Goal: Information Seeking & Learning: Learn about a topic

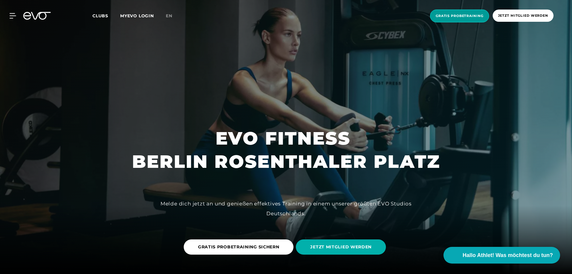
click at [470, 17] on span "Gratis Probetraining" at bounding box center [459, 15] width 48 height 5
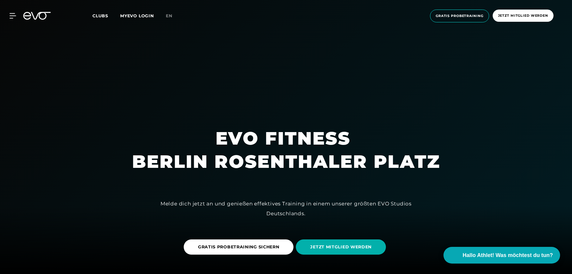
click at [283, 179] on div at bounding box center [286, 137] width 572 height 274
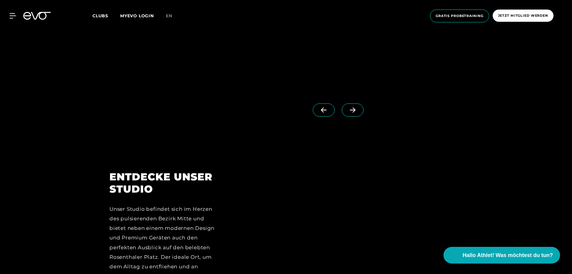
scroll to position [775, 0]
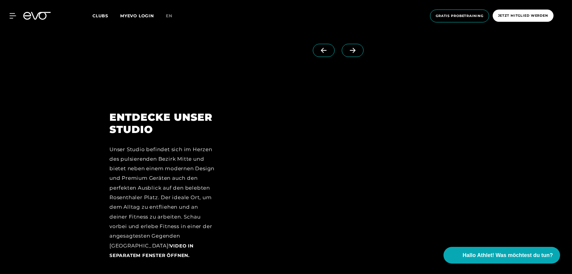
click at [350, 51] on icon at bounding box center [353, 50] width 6 height 5
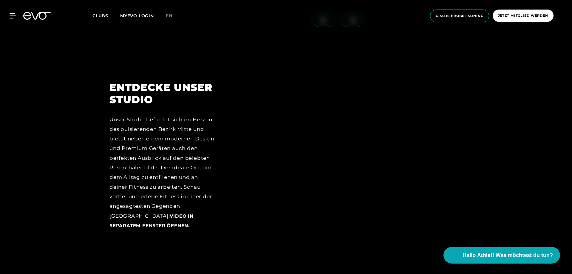
scroll to position [745, 0]
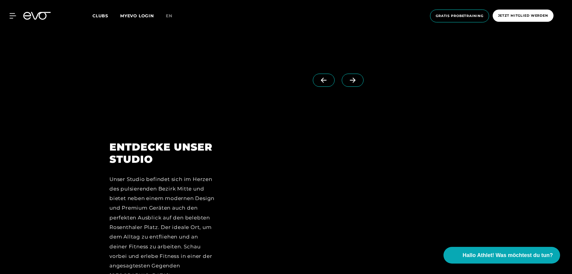
click at [350, 80] on icon at bounding box center [353, 80] width 6 height 5
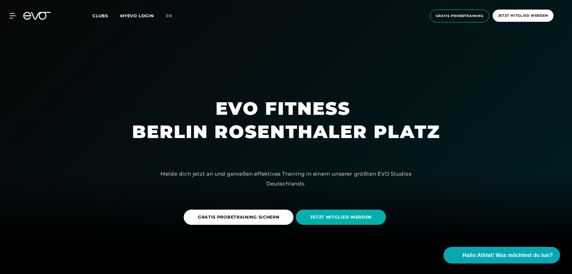
scroll to position [0, 0]
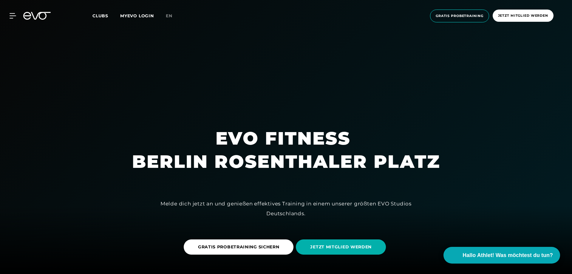
click at [101, 15] on span "Clubs" at bounding box center [100, 15] width 16 height 5
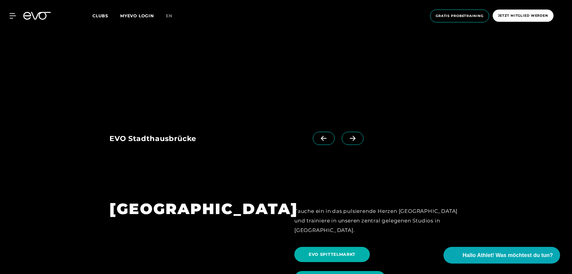
scroll to position [626, 0]
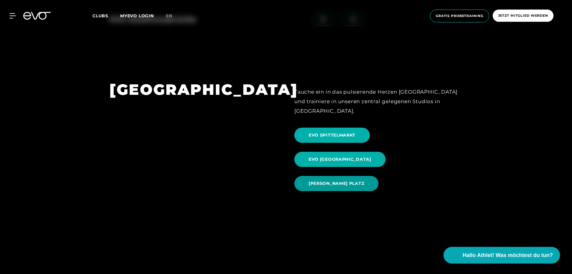
click at [331, 176] on span "[PERSON_NAME] PLATZ" at bounding box center [336, 183] width 84 height 15
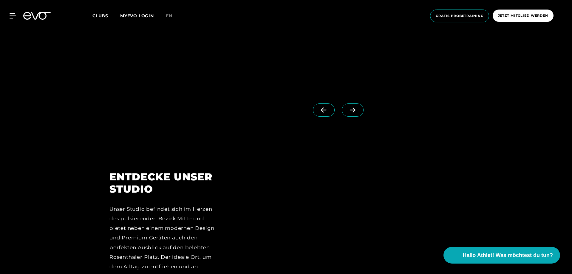
scroll to position [775, 0]
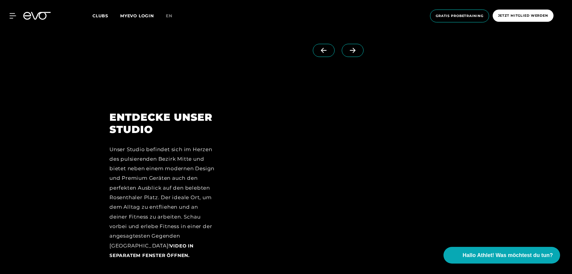
click at [350, 49] on icon at bounding box center [353, 50] width 6 height 5
click at [319, 50] on icon at bounding box center [323, 50] width 10 height 5
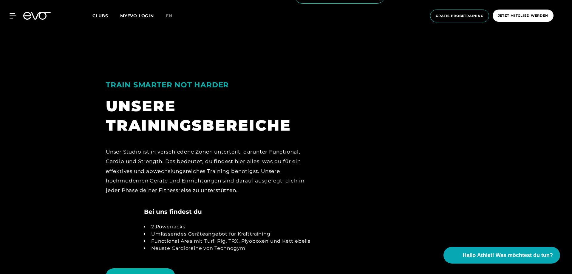
scroll to position [1281, 0]
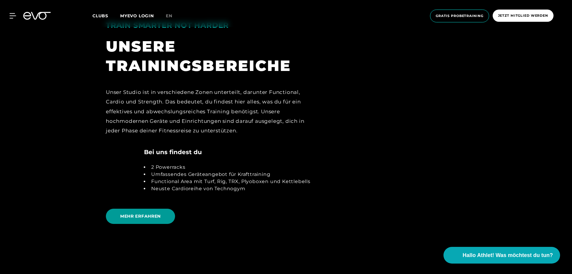
click at [135, 213] on span "MEHR ERFAHREN" at bounding box center [140, 216] width 41 height 6
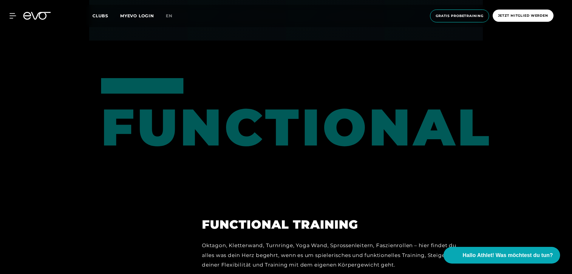
scroll to position [1550, 0]
